Goal: Transaction & Acquisition: Purchase product/service

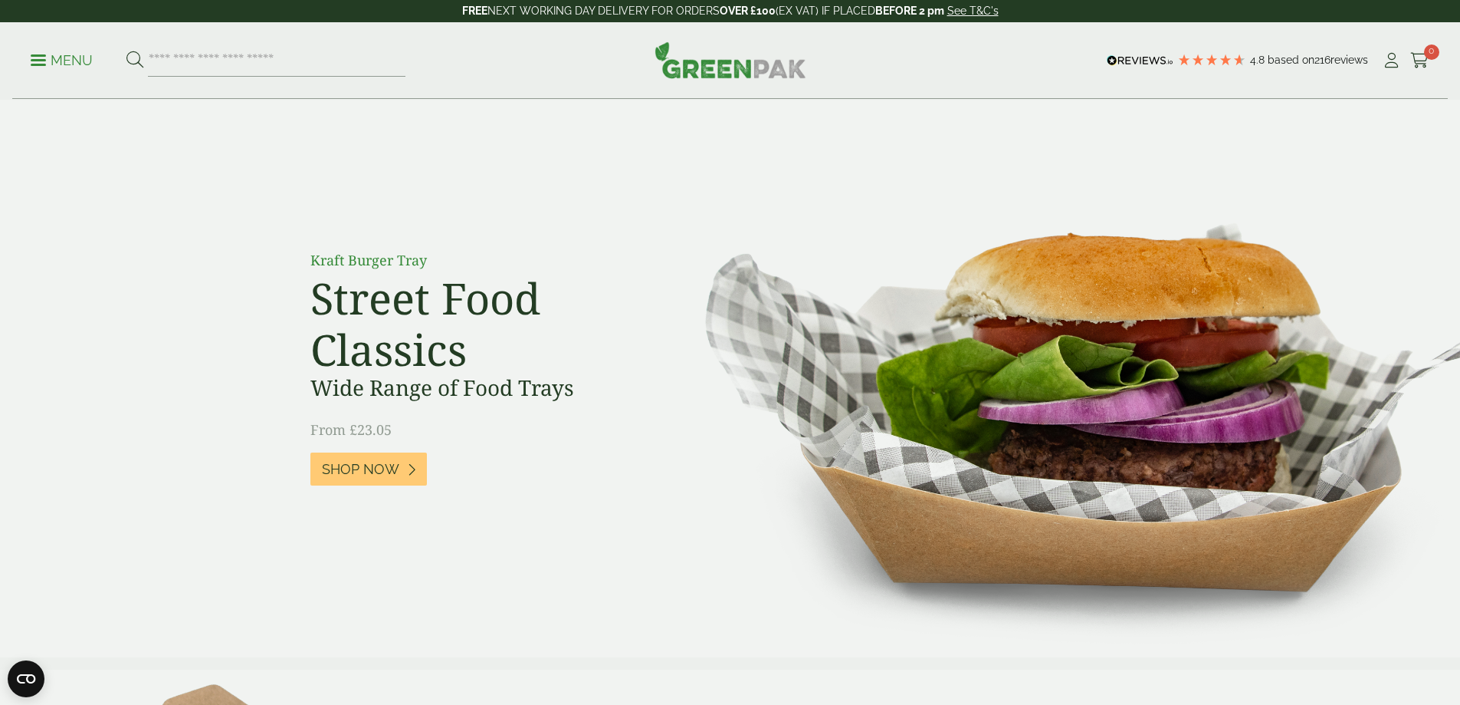
click at [1382, 64] on icon at bounding box center [1391, 60] width 19 height 15
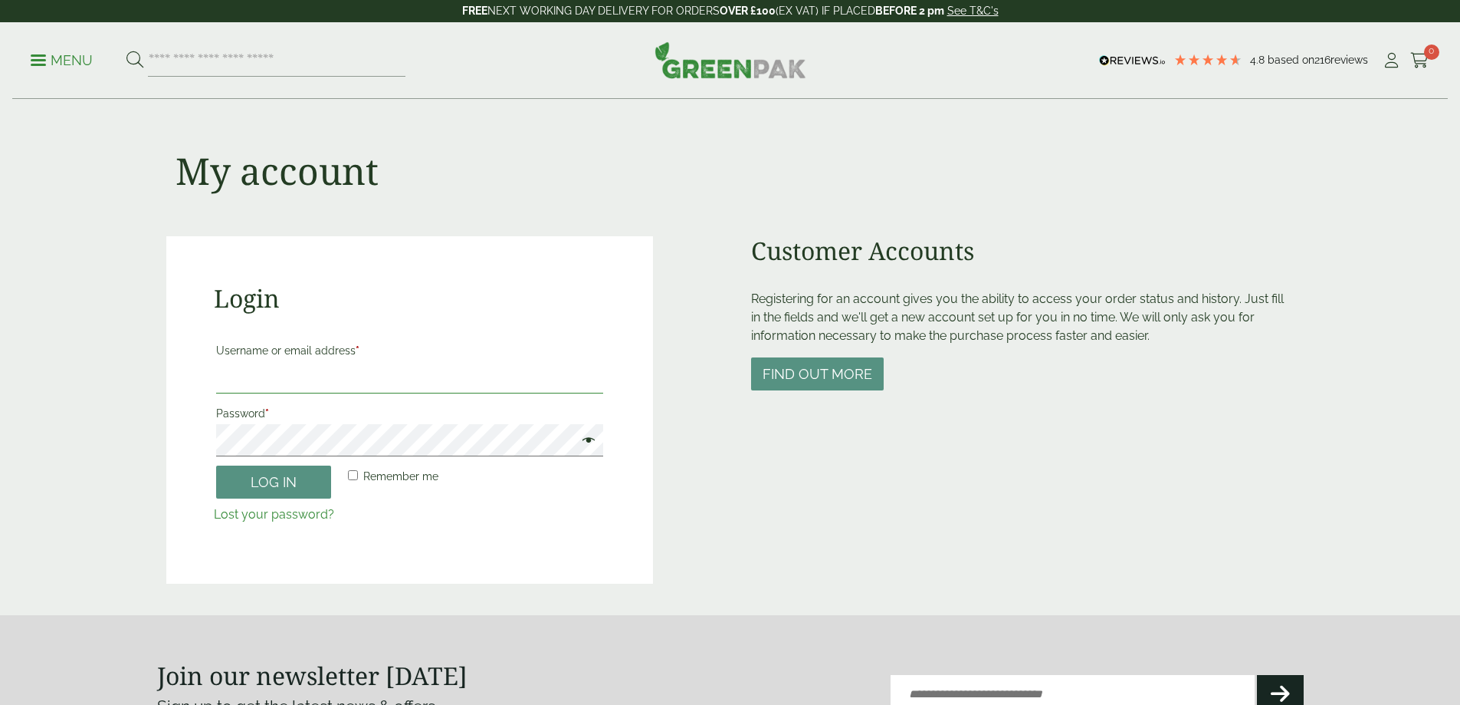
drag, startPoint x: 0, startPoint y: 0, endPoint x: 249, endPoint y: 375, distance: 450.1
click at [249, 375] on input "Username or email address *" at bounding box center [409, 377] width 387 height 32
type input "**********"
click at [261, 484] on button "Log in" at bounding box center [273, 481] width 115 height 33
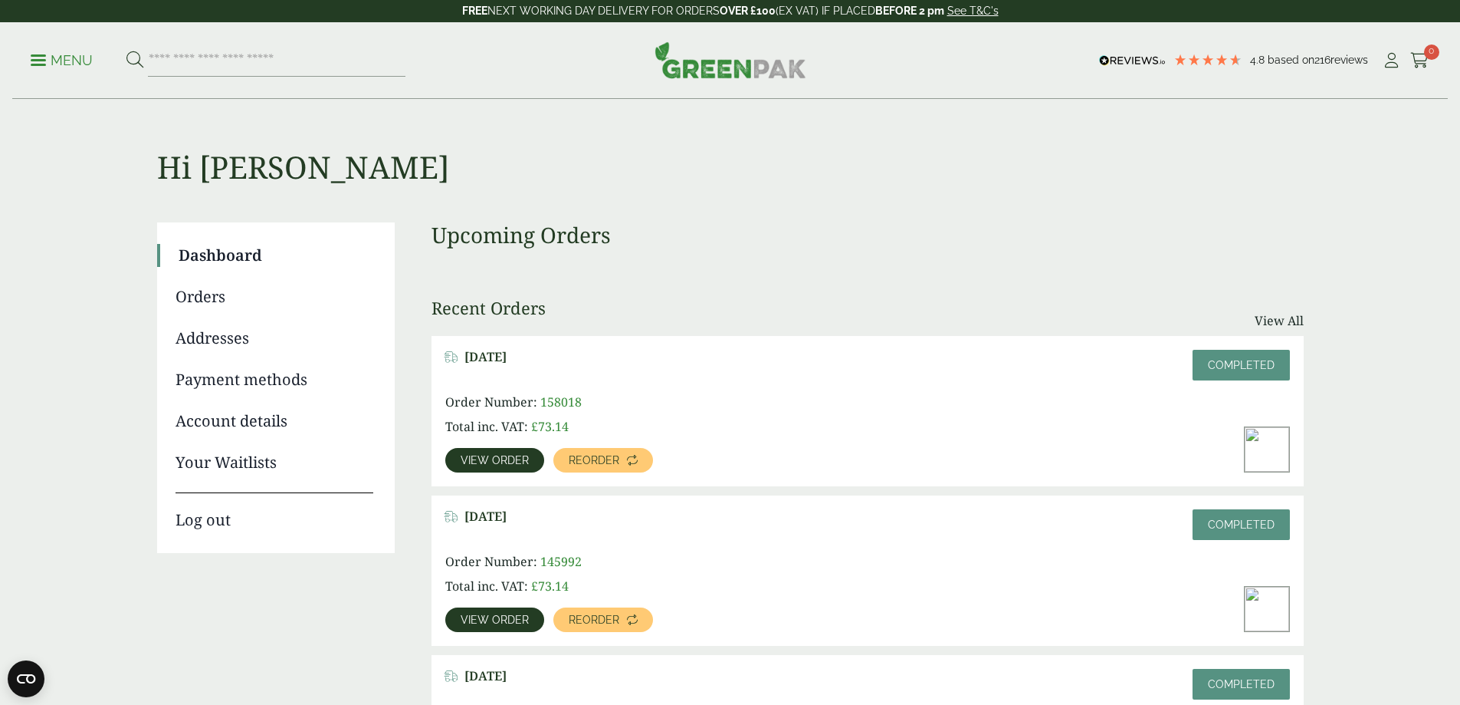
click at [529, 455] on span "View order" at bounding box center [495, 460] width 68 height 11
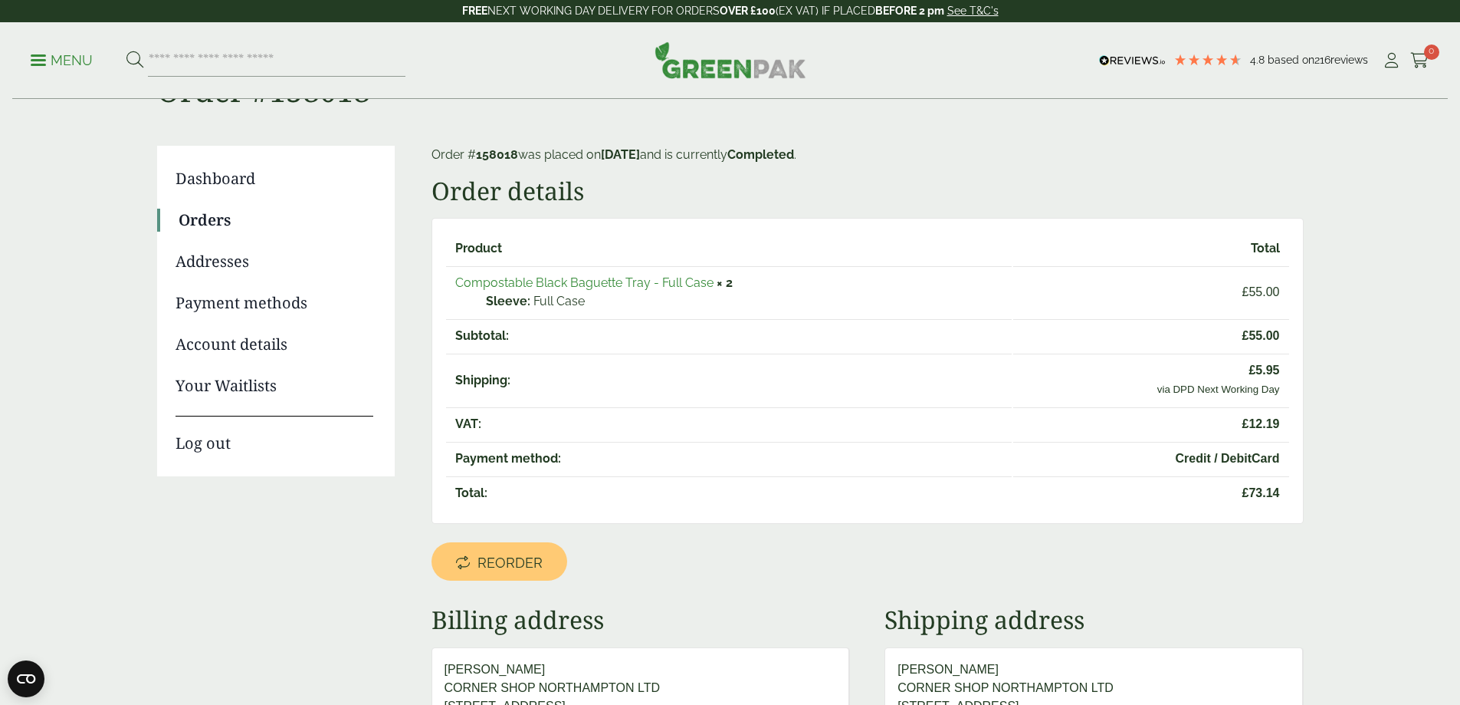
scroll to position [153, 0]
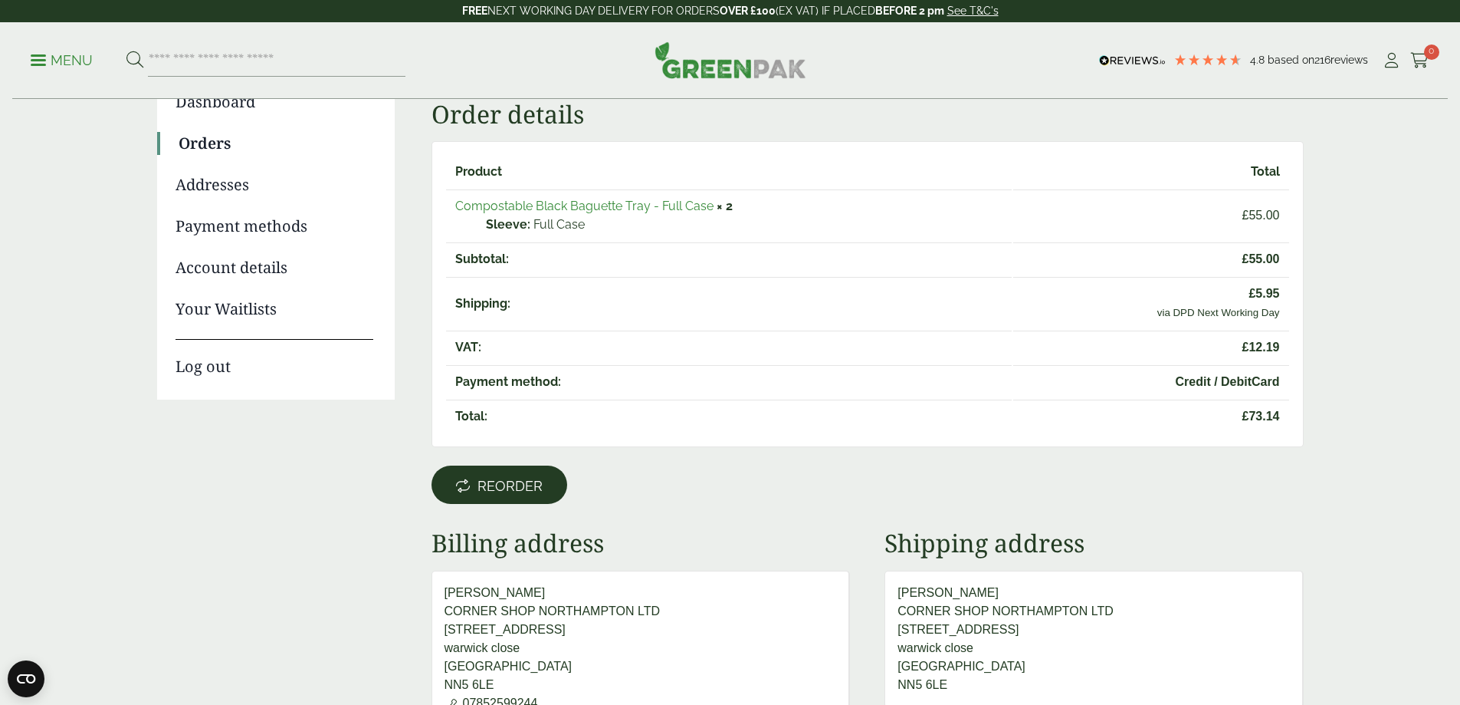
click at [505, 491] on span "Reorder" at bounding box center [510, 486] width 65 height 17
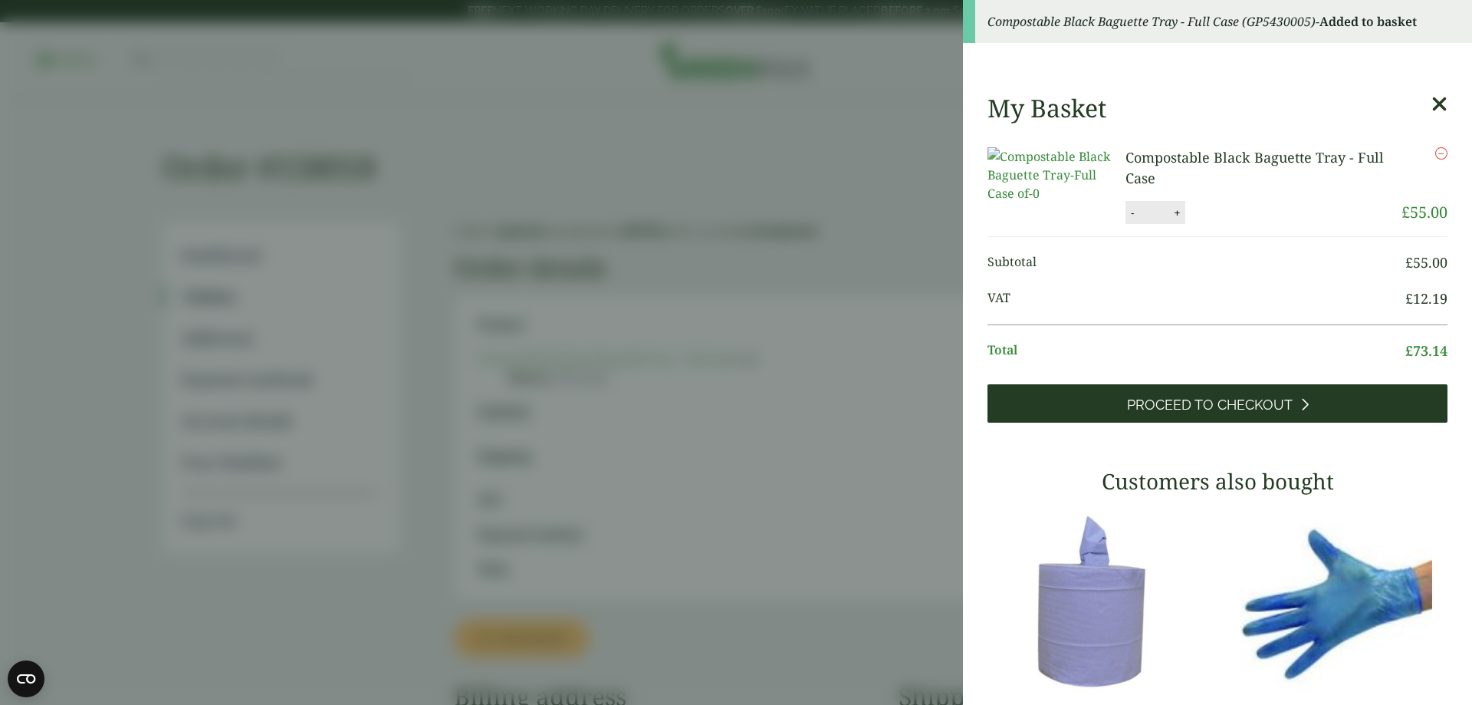
click at [1136, 413] on span "Proceed to Checkout" at bounding box center [1210, 404] width 166 height 17
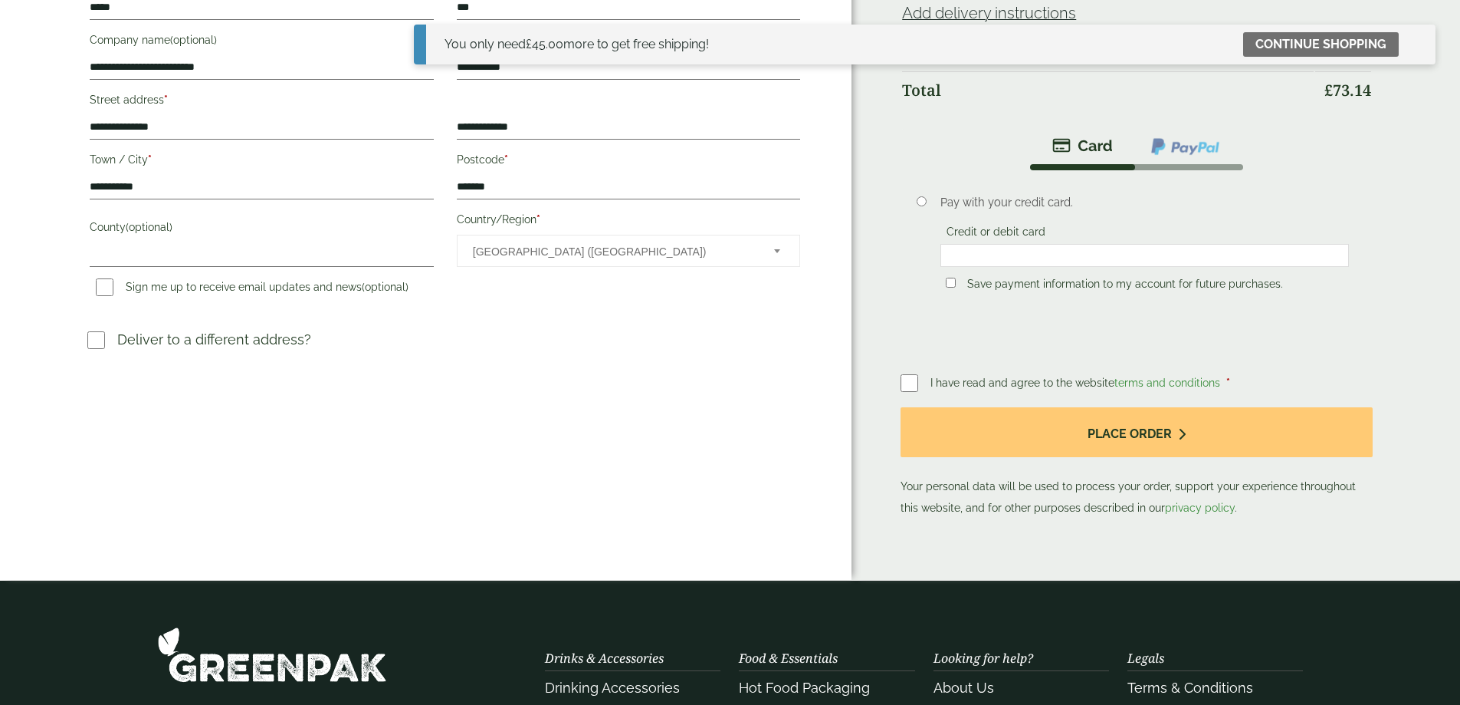
scroll to position [307, 0]
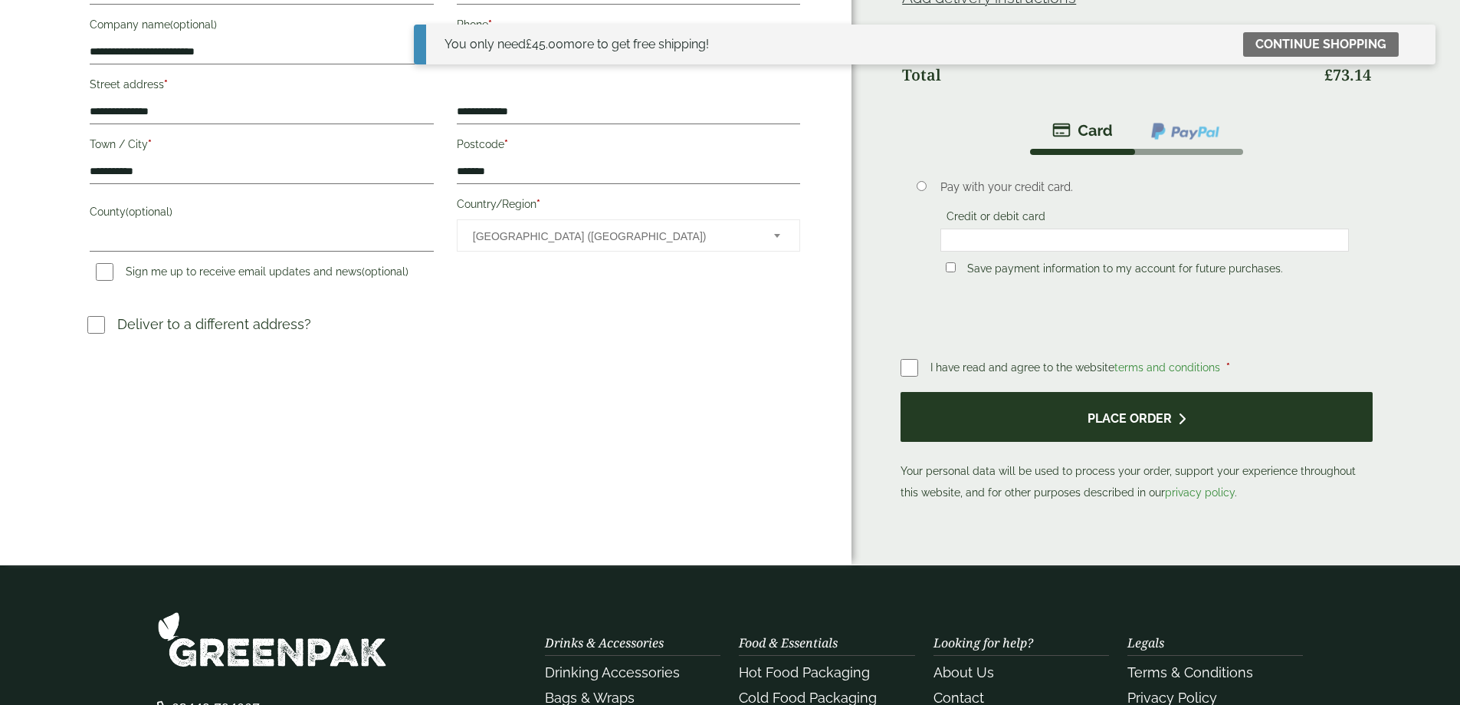
click at [1098, 409] on button "Place order" at bounding box center [1136, 417] width 471 height 50
